Goal: Check status: Check status

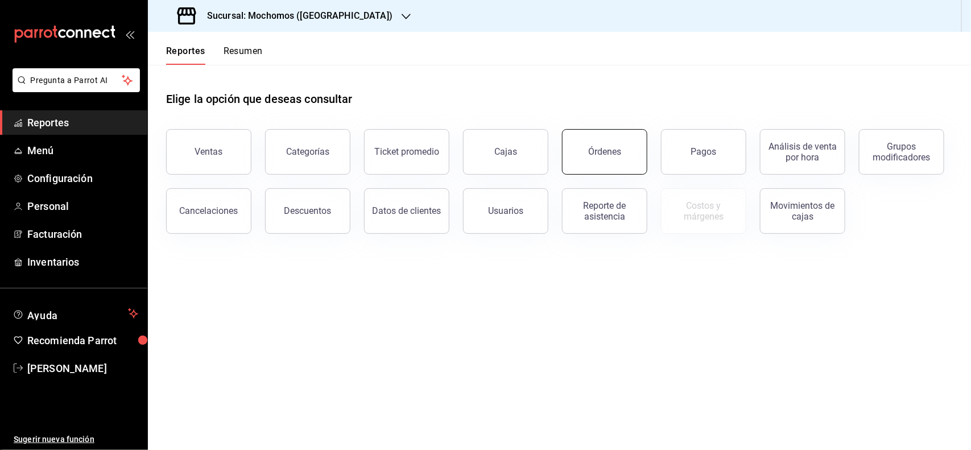
click at [602, 153] on div "Órdenes" at bounding box center [604, 151] width 33 height 11
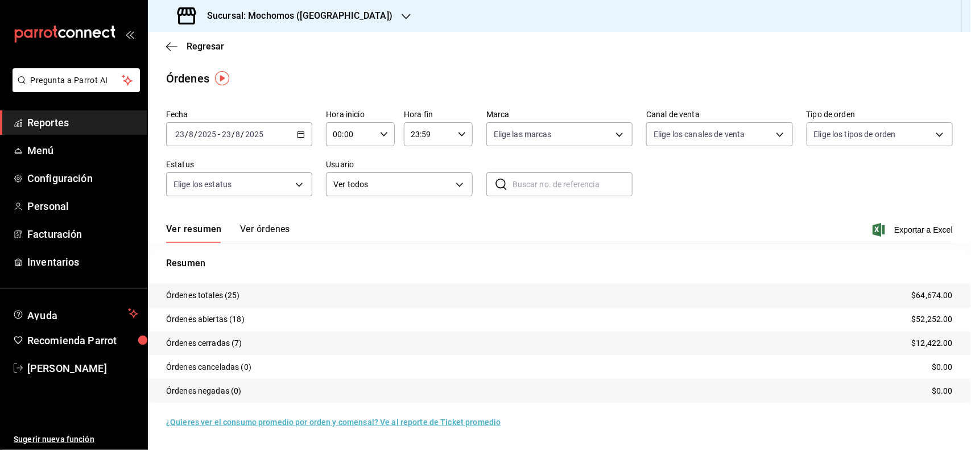
click at [388, 134] on icon "button" at bounding box center [384, 134] width 8 height 8
click at [347, 213] on span "02" at bounding box center [343, 217] width 17 height 9
type input "02:00"
click at [683, 232] on div at bounding box center [485, 225] width 971 height 450
click at [378, 135] on div "02:00 Hora inicio" at bounding box center [360, 134] width 69 height 24
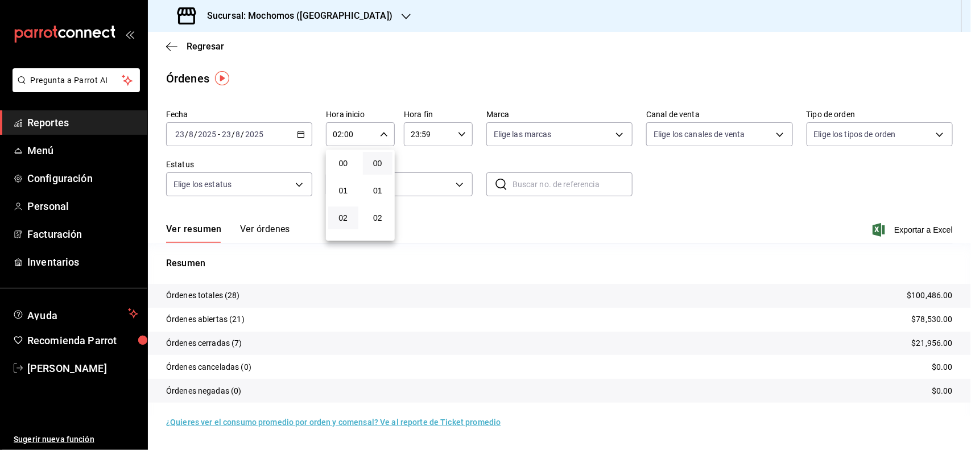
scroll to position [53, 0]
click at [346, 216] on span "04" at bounding box center [343, 219] width 17 height 9
type input "04:00"
click at [345, 217] on span "04" at bounding box center [343, 219] width 17 height 9
click at [776, 195] on div at bounding box center [485, 225] width 971 height 450
